Goal: Obtain resource: Download file/media

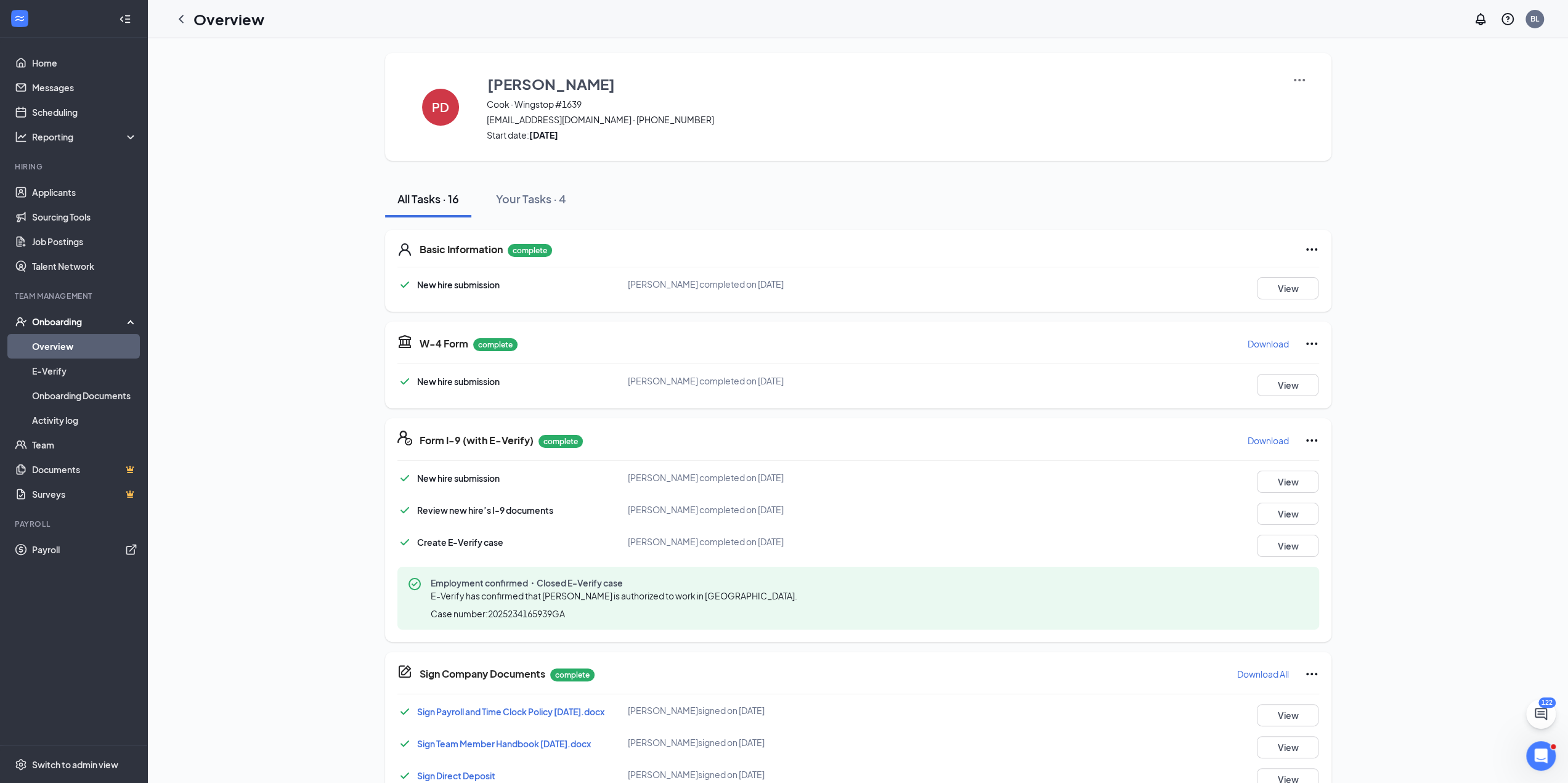
click at [100, 340] on link "Overview" at bounding box center [84, 346] width 105 height 24
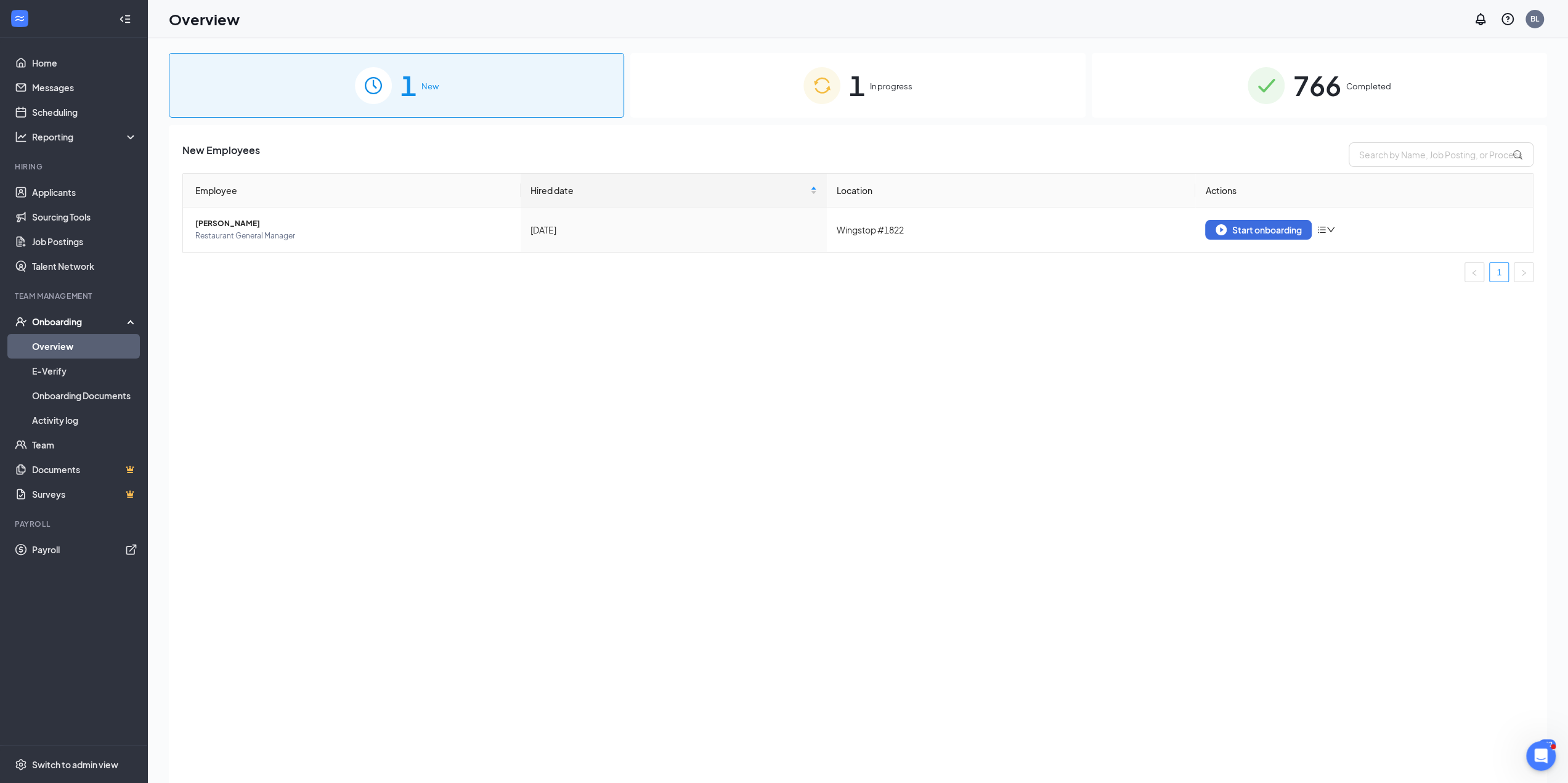
click at [1329, 79] on span "766" at bounding box center [1316, 85] width 48 height 42
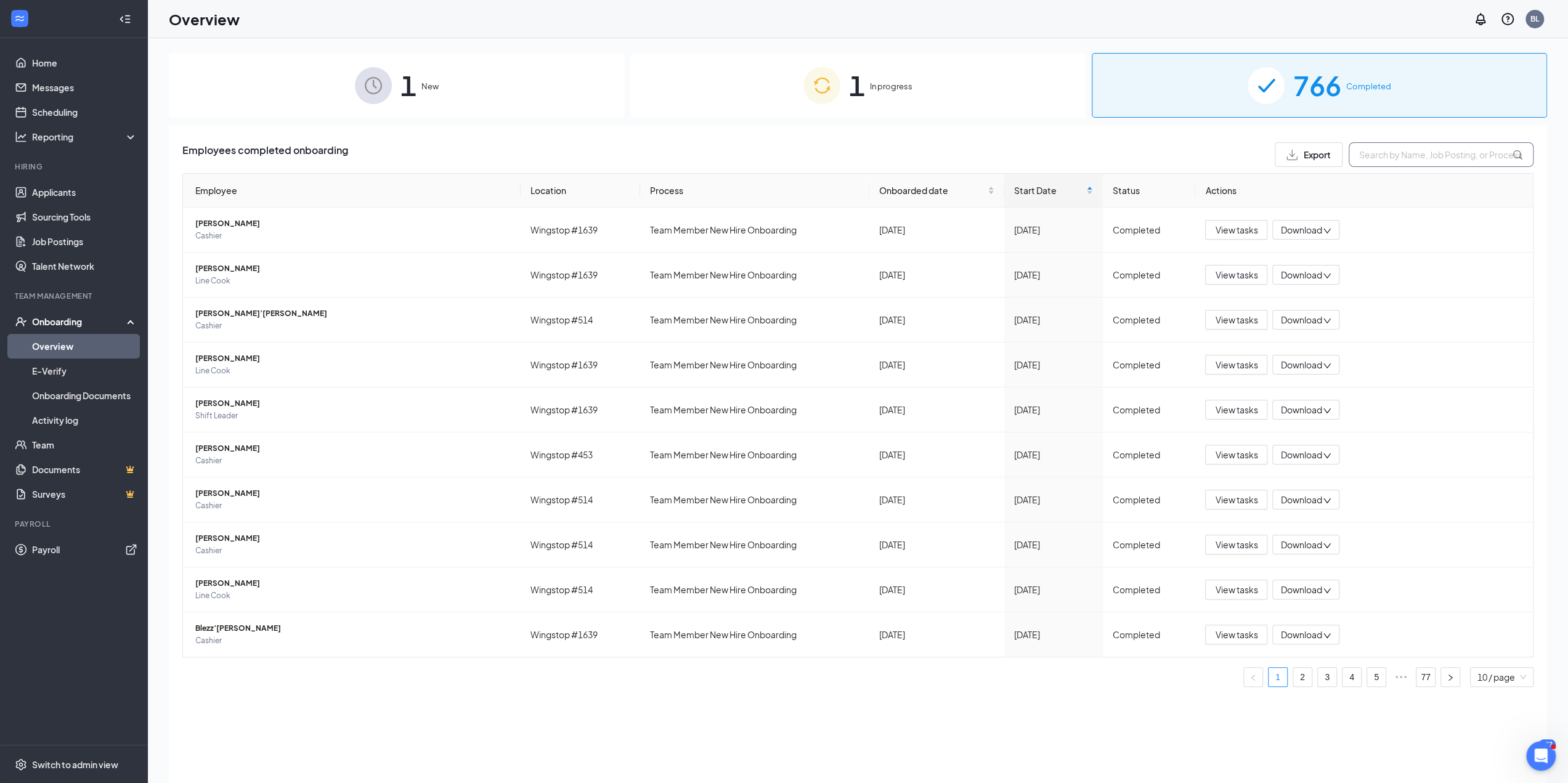
click at [1407, 152] on input "text" at bounding box center [1441, 155] width 185 height 24
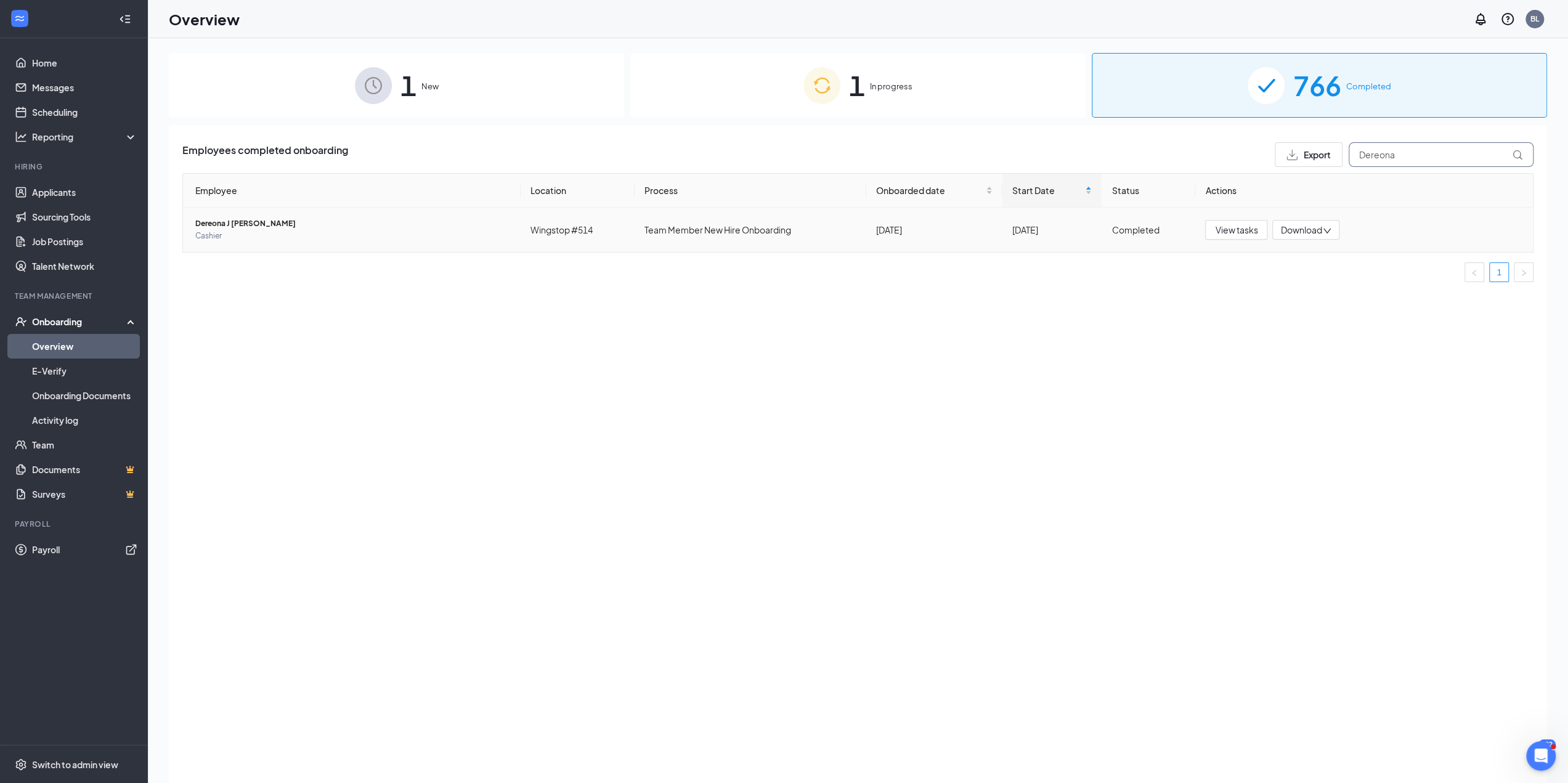
type input "Dereona"
click at [1304, 233] on span "Download" at bounding box center [1300, 230] width 41 height 13
click at [1312, 236] on div "Download" at bounding box center [1306, 230] width 67 height 20
click at [909, 466] on div "Employees completed onboarding Export Dereona Employee Location Process Onboard…" at bounding box center [858, 469] width 1378 height 688
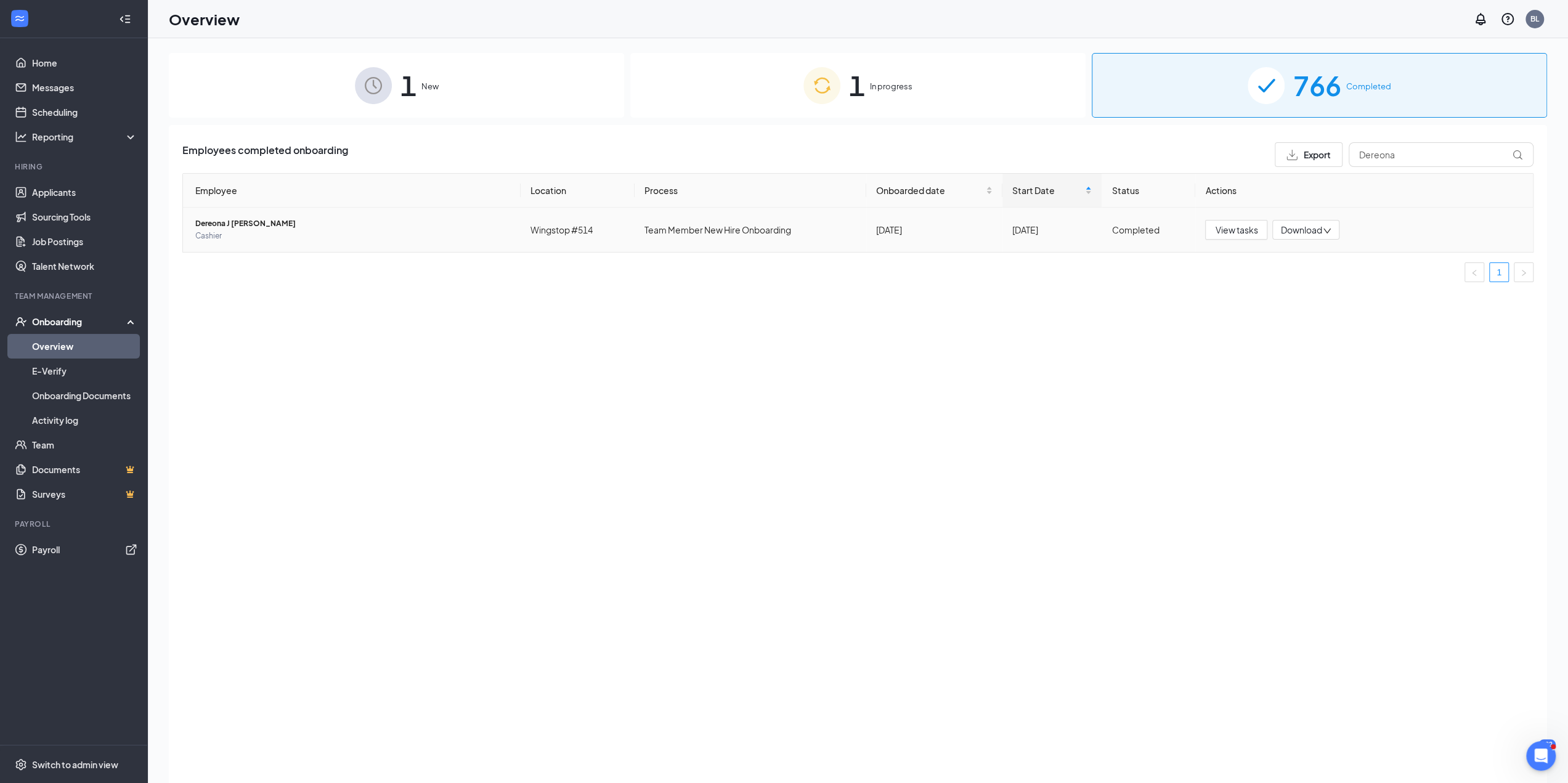
click at [247, 226] on span "Dereona J [PERSON_NAME]" at bounding box center [353, 224] width 315 height 12
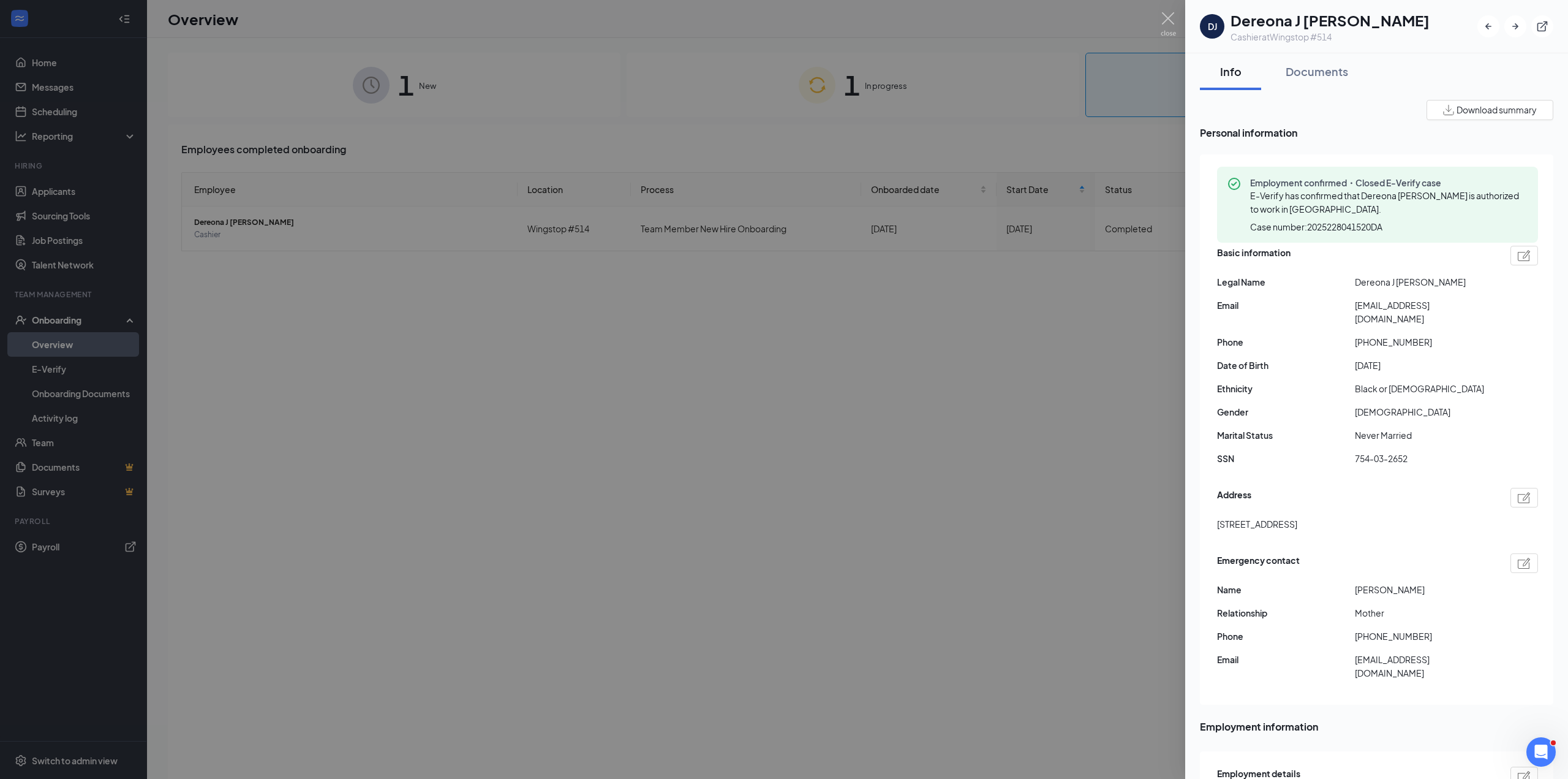
click at [972, 394] on div at bounding box center [784, 389] width 1568 height 779
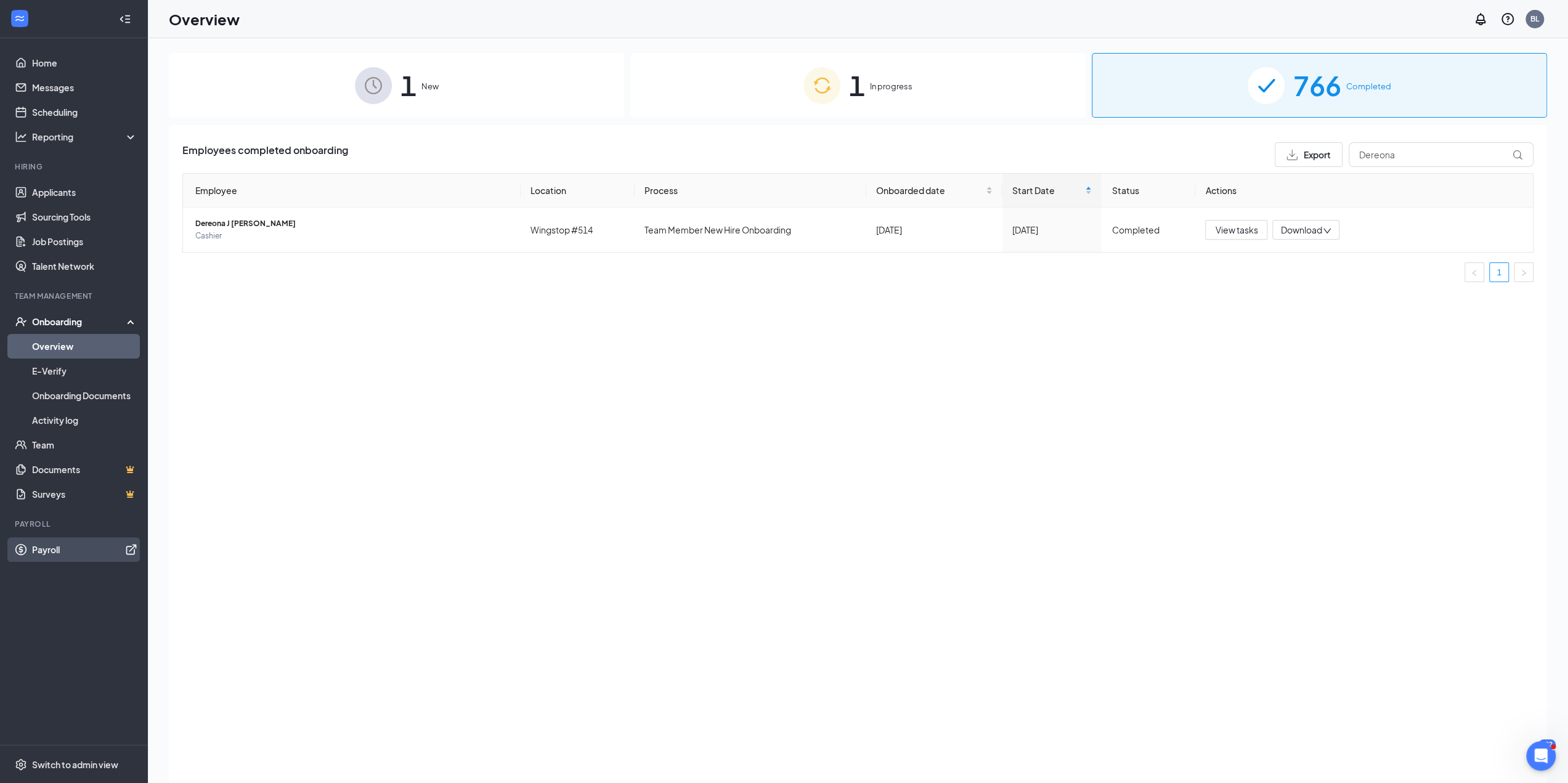
click at [32, 556] on link "Payroll" at bounding box center [84, 549] width 105 height 24
click at [1275, 218] on td "View tasks Download" at bounding box center [1363, 230] width 337 height 44
click at [1285, 229] on span "Download" at bounding box center [1300, 230] width 41 height 13
click at [1345, 287] on div "Download files" at bounding box center [1345, 287] width 133 height 14
click at [1303, 226] on span "Download" at bounding box center [1300, 230] width 41 height 13
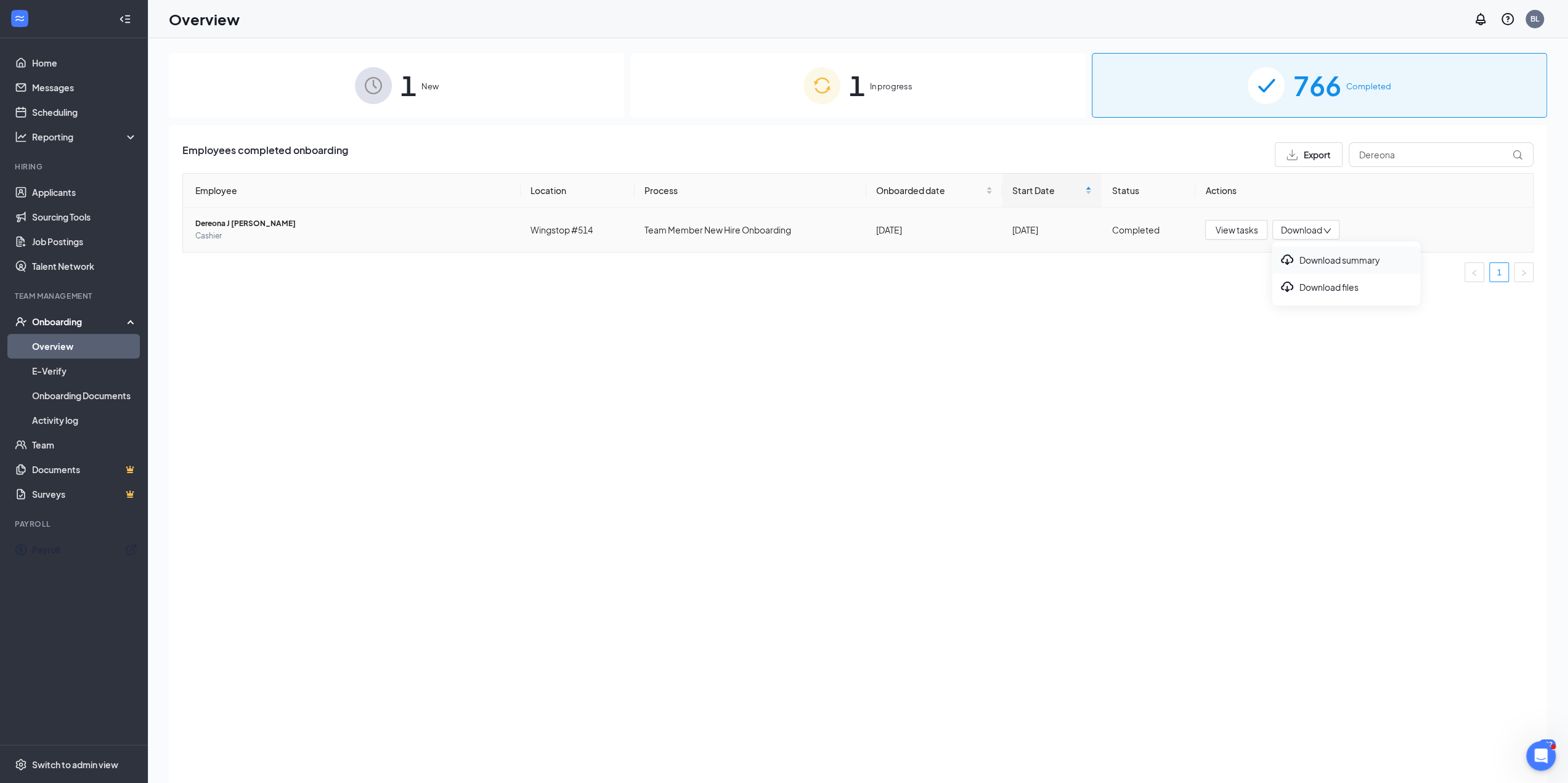
click at [1309, 260] on div "Download summary" at bounding box center [1345, 259] width 133 height 14
